Goal: Task Accomplishment & Management: Complete application form

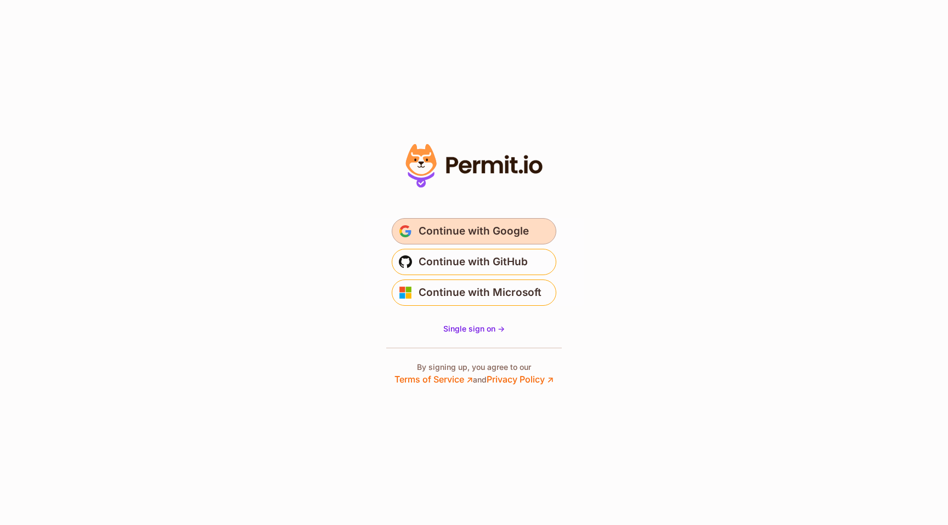
click at [474, 235] on span "Continue with Google" at bounding box center [473, 232] width 110 height 18
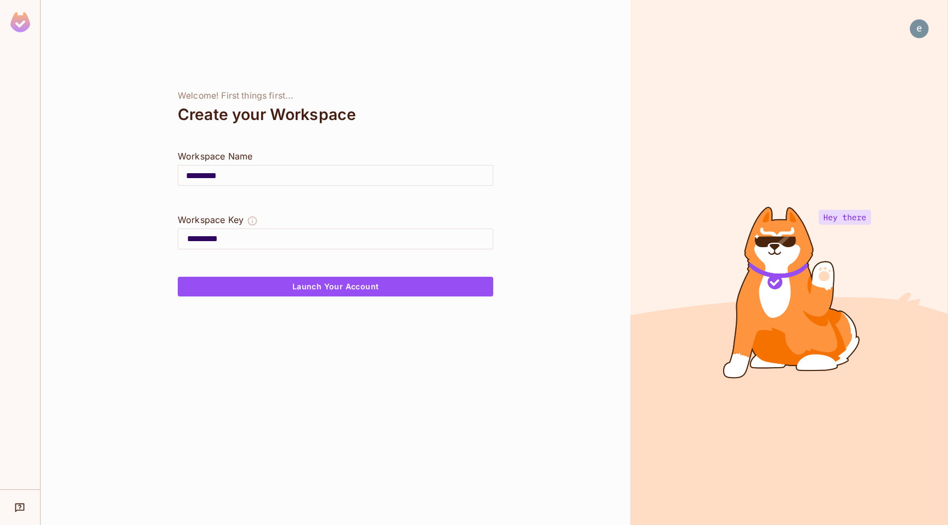
click at [248, 183] on input "*********" at bounding box center [335, 175] width 314 height 31
click at [306, 276] on div at bounding box center [335, 264] width 315 height 26
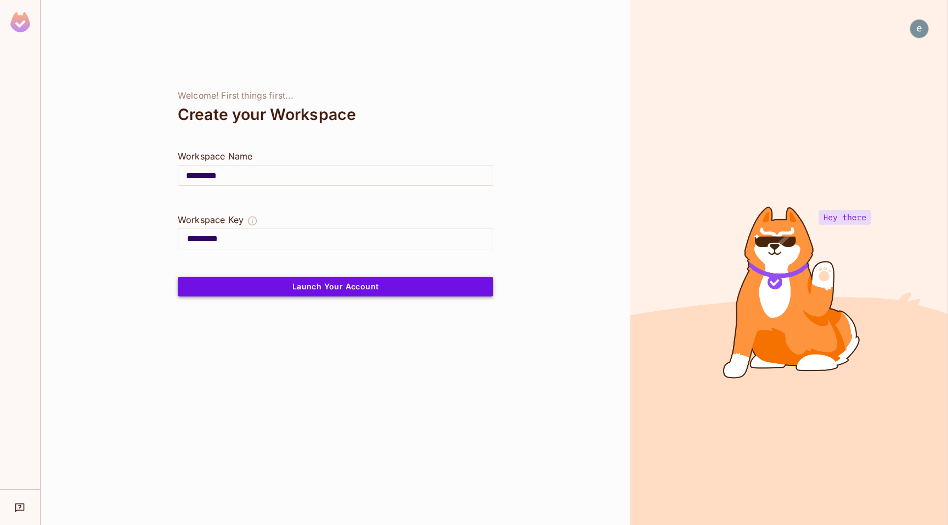
click at [306, 286] on button "Launch Your Account" at bounding box center [335, 287] width 315 height 20
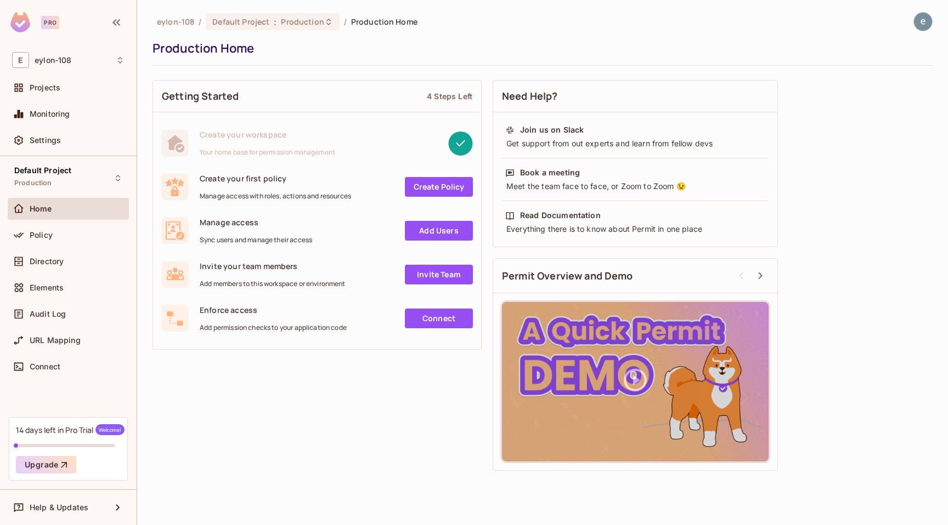
click at [444, 190] on link "Create Policy" at bounding box center [439, 187] width 68 height 20
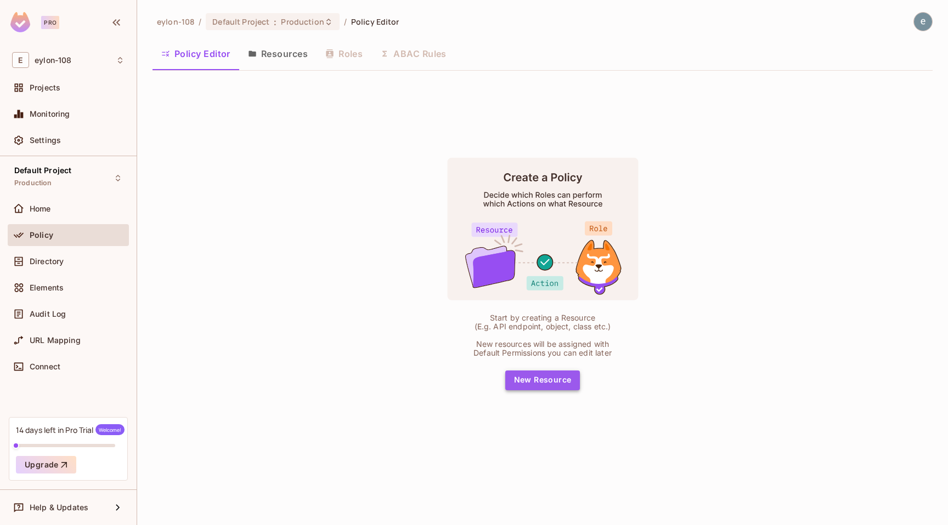
click at [559, 384] on button "New Resource" at bounding box center [542, 381] width 75 height 20
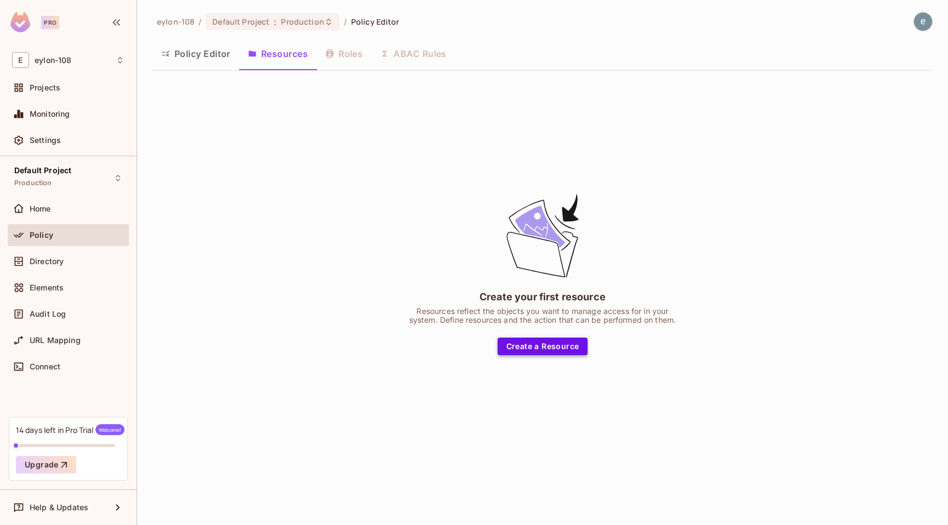
click at [531, 346] on button "Create a Resource" at bounding box center [542, 347] width 90 height 18
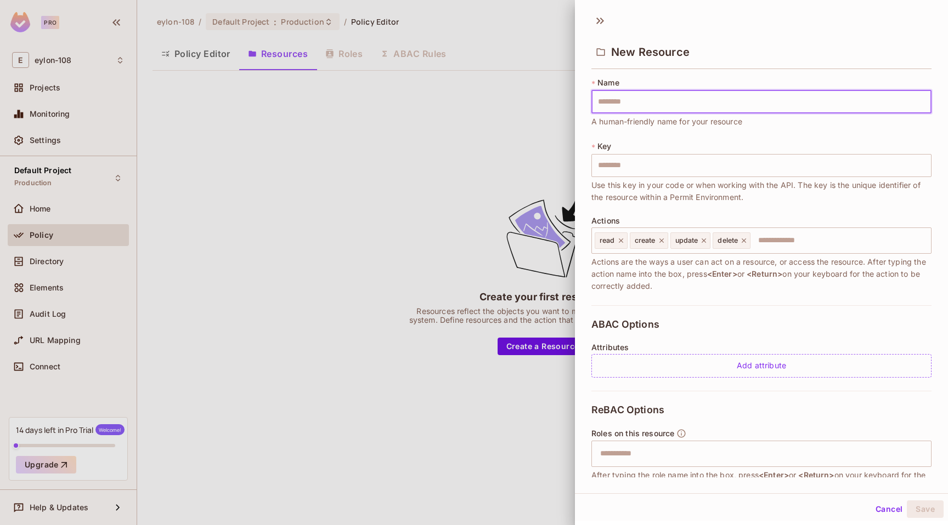
click at [714, 111] on input "text" at bounding box center [761, 101] width 340 height 23
click at [493, 156] on div at bounding box center [474, 262] width 948 height 525
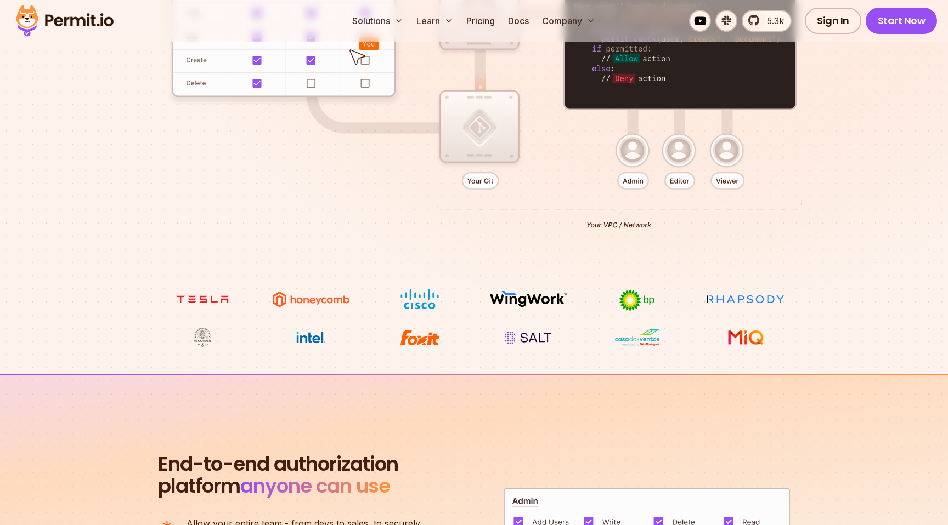
scroll to position [347, 0]
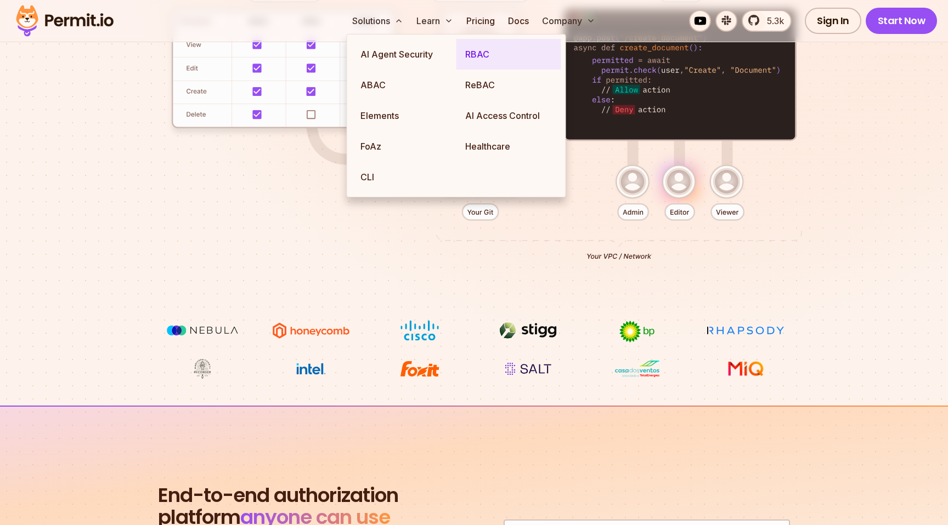
click at [488, 50] on link "RBAC" at bounding box center [508, 54] width 105 height 31
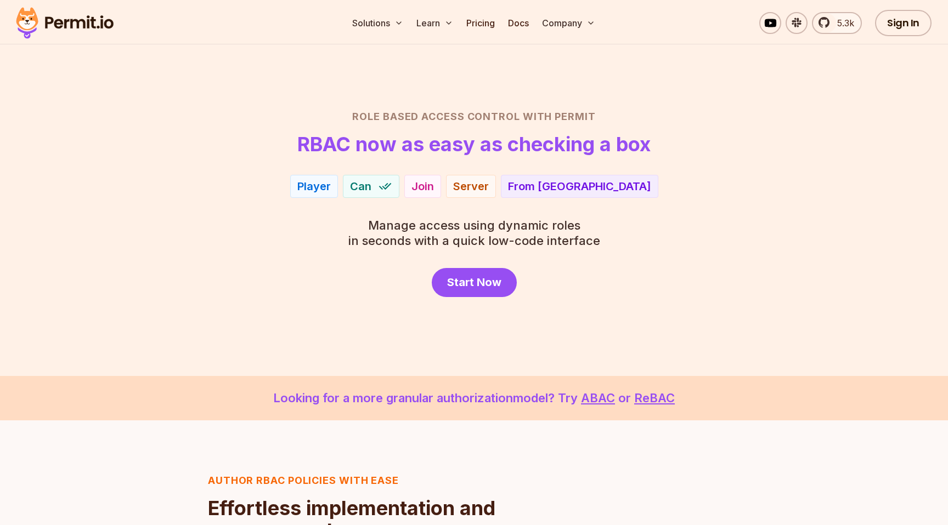
scroll to position [29, 0]
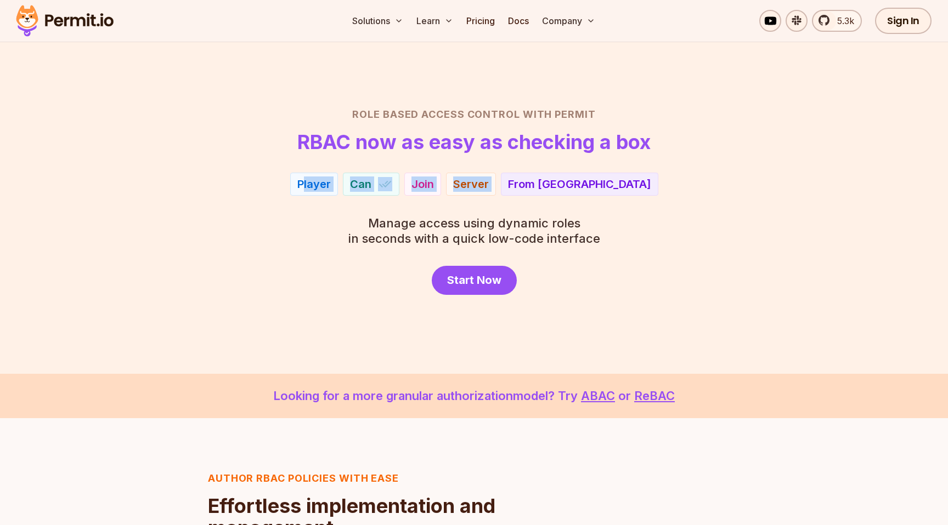
drag, startPoint x: 354, startPoint y: 179, endPoint x: 553, endPoint y: 179, distance: 199.1
click at [553, 179] on div "Player Can Join Server From EU" at bounding box center [474, 184] width 768 height 23
click at [554, 179] on div "From EU" at bounding box center [579, 184] width 157 height 23
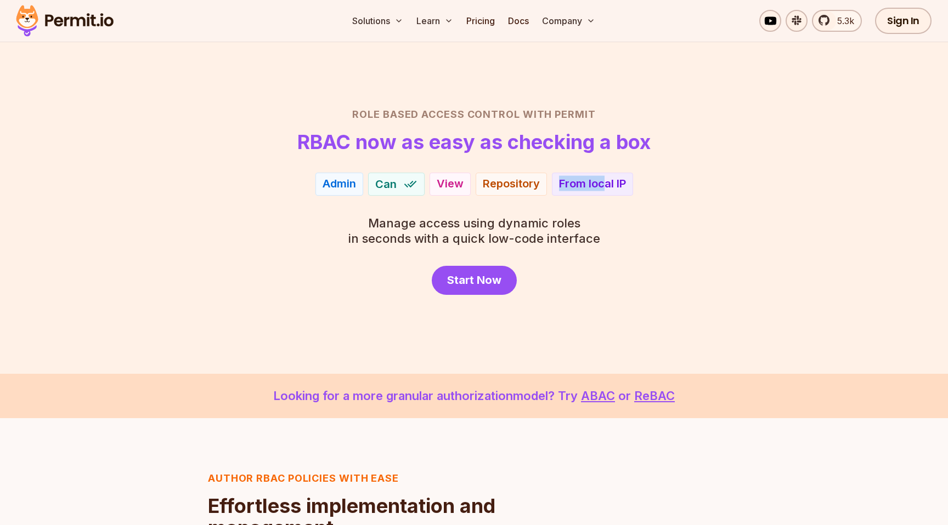
drag, startPoint x: 605, startPoint y: 189, endPoint x: 541, endPoint y: 189, distance: 63.6
click at [541, 189] on div "Player Admin Can Join View Server Repository From EU From local IP" at bounding box center [474, 184] width 768 height 23
click at [546, 158] on div "Role Based Access Control with Permit RBAC now as easy as checking a box Admin …" at bounding box center [474, 201] width 768 height 188
click at [284, 195] on div "Role Based Access Control with Permit RBAC now as easy as checking a box Admin …" at bounding box center [474, 201] width 768 height 188
click at [413, 190] on img at bounding box center [413, 184] width 14 height 14
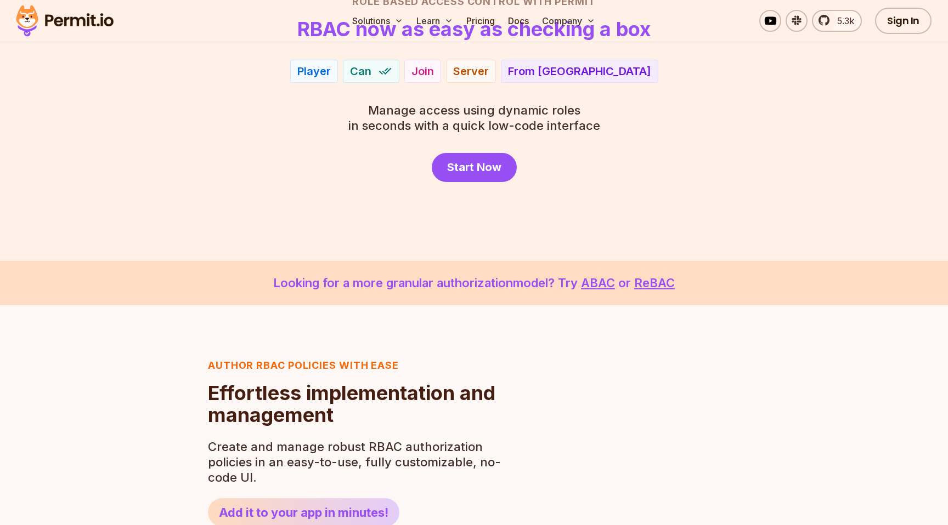
scroll to position [0, 0]
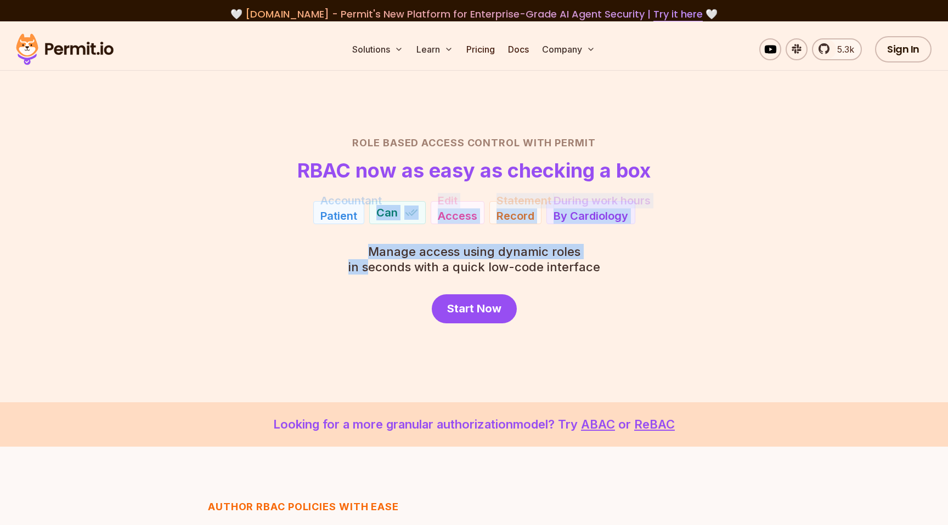
drag, startPoint x: 376, startPoint y: 208, endPoint x: 371, endPoint y: 263, distance: 55.1
click at [371, 263] on div "Role Based Access Control with Permit RBAC now as easy as checking a box Accoun…" at bounding box center [474, 229] width 768 height 188
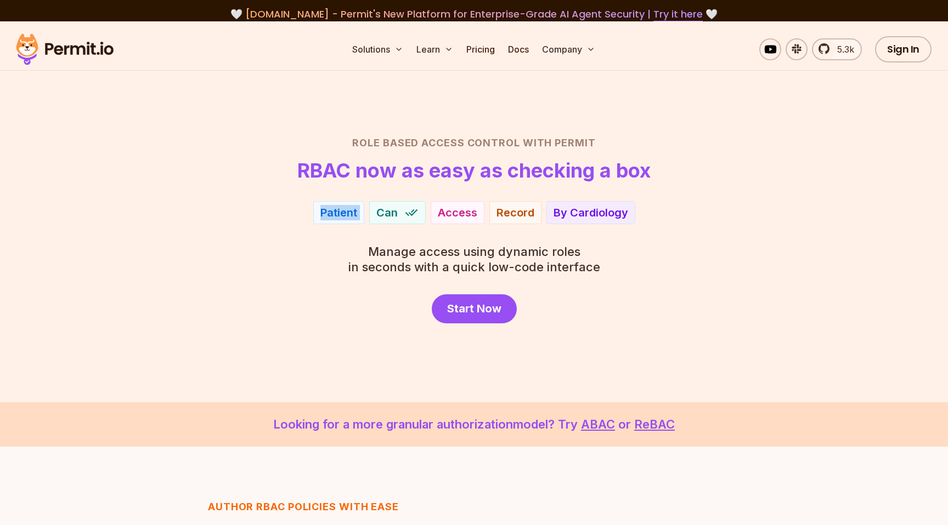
drag, startPoint x: 322, startPoint y: 216, endPoint x: 370, endPoint y: 216, distance: 48.3
click at [370, 216] on div "Patient Can Access Record By Cardiology" at bounding box center [474, 212] width 768 height 23
click at [326, 218] on div "Player Can Join Server From EU" at bounding box center [474, 212] width 768 height 23
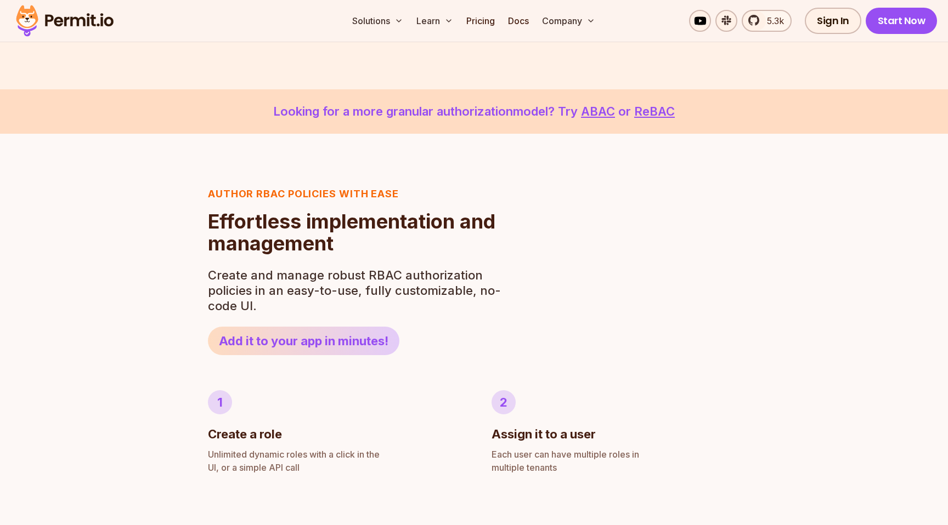
scroll to position [419, 0]
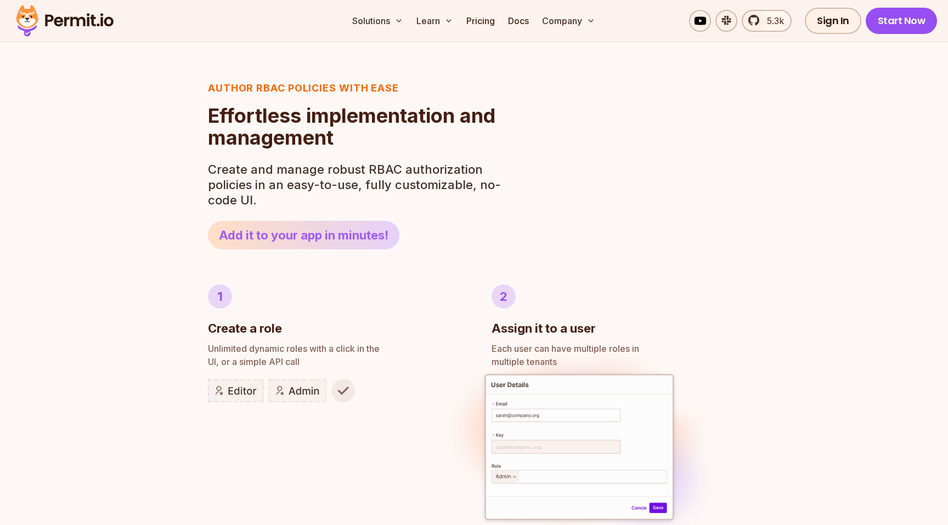
click at [329, 233] on link "Add it to your app in minutes!" at bounding box center [303, 235] width 191 height 29
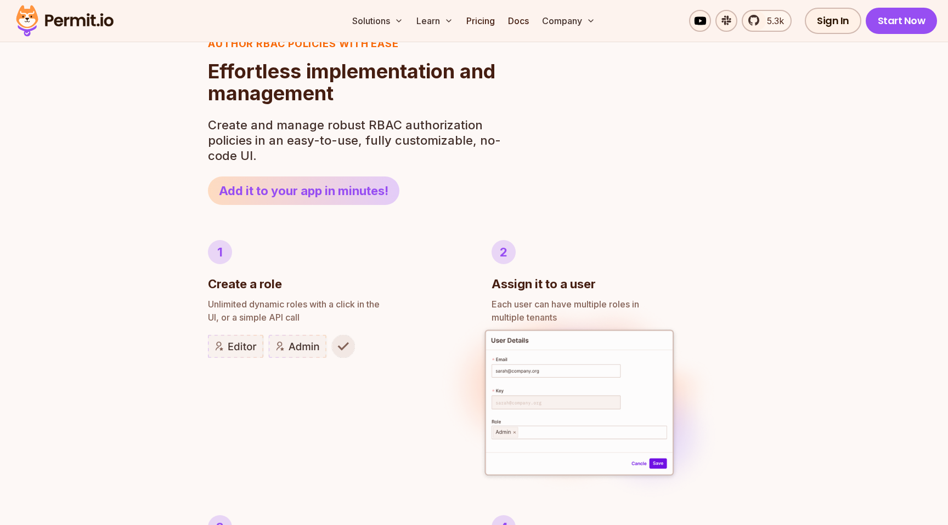
scroll to position [472, 0]
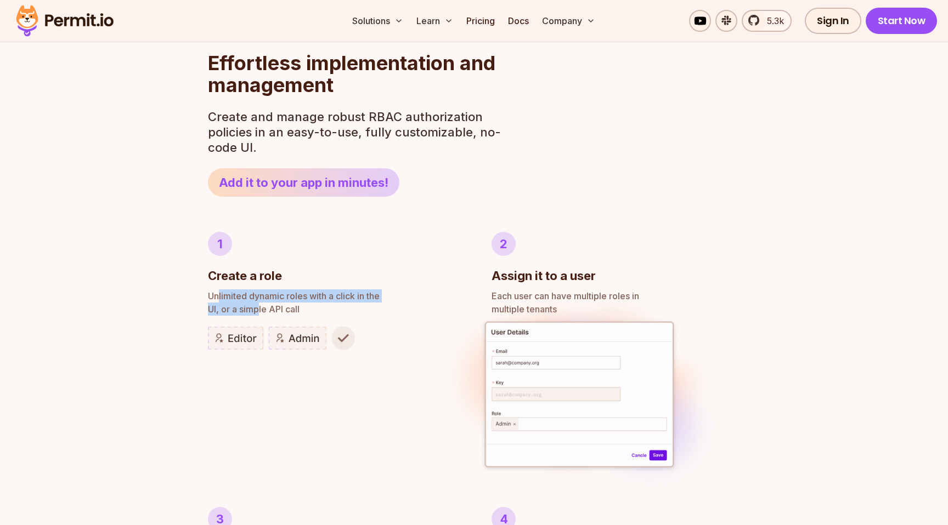
drag, startPoint x: 220, startPoint y: 290, endPoint x: 260, endPoint y: 315, distance: 47.3
click at [260, 315] on p "Unlimited dynamic roles with a click in the UI, or a simple API call" at bounding box center [332, 303] width 248 height 26
click at [260, 314] on p "Unlimited dynamic roles with a click in the UI, or a simple API call" at bounding box center [332, 303] width 248 height 26
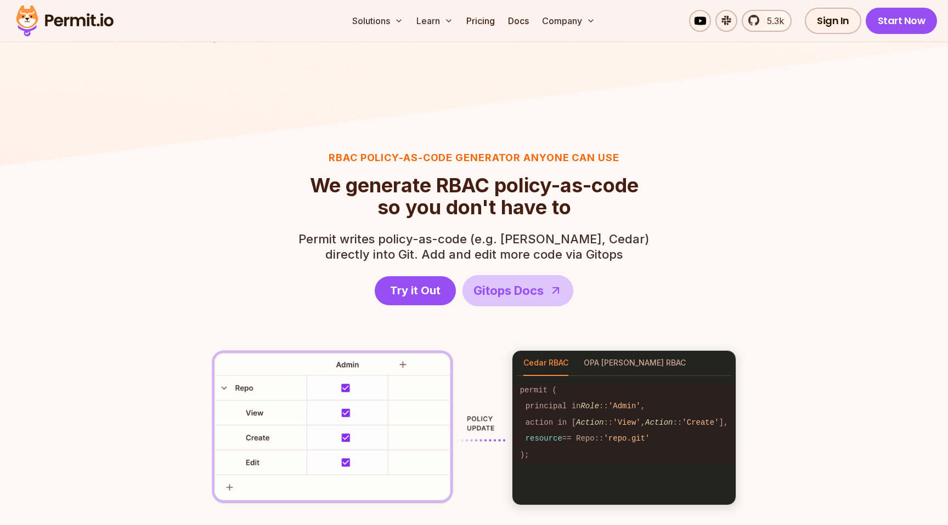
scroll to position [1541, 0]
